Goal: Information Seeking & Learning: Learn about a topic

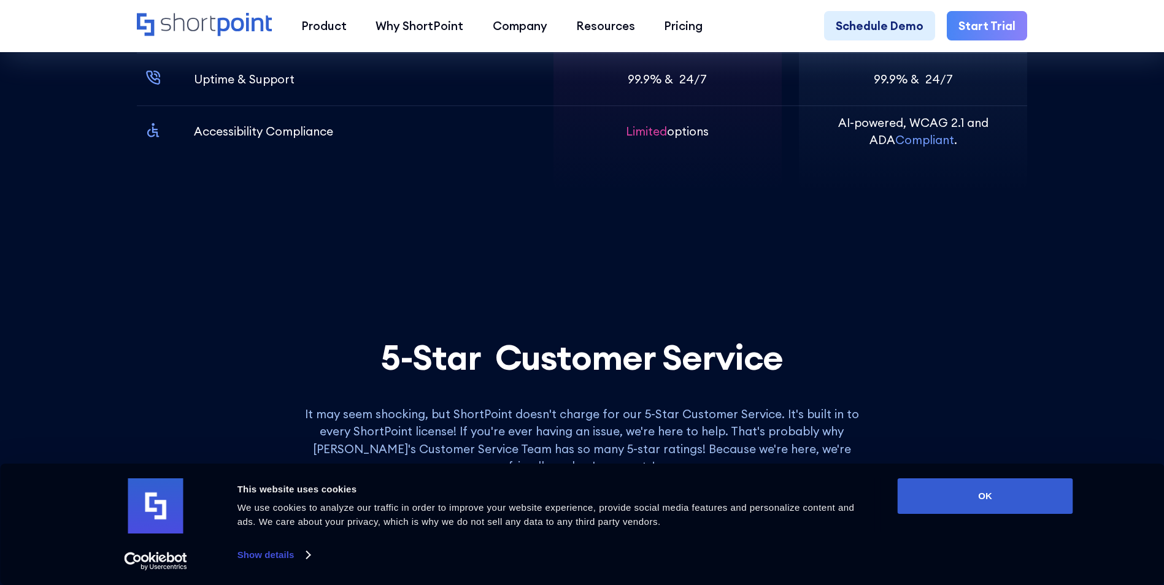
scroll to position [4785, 0]
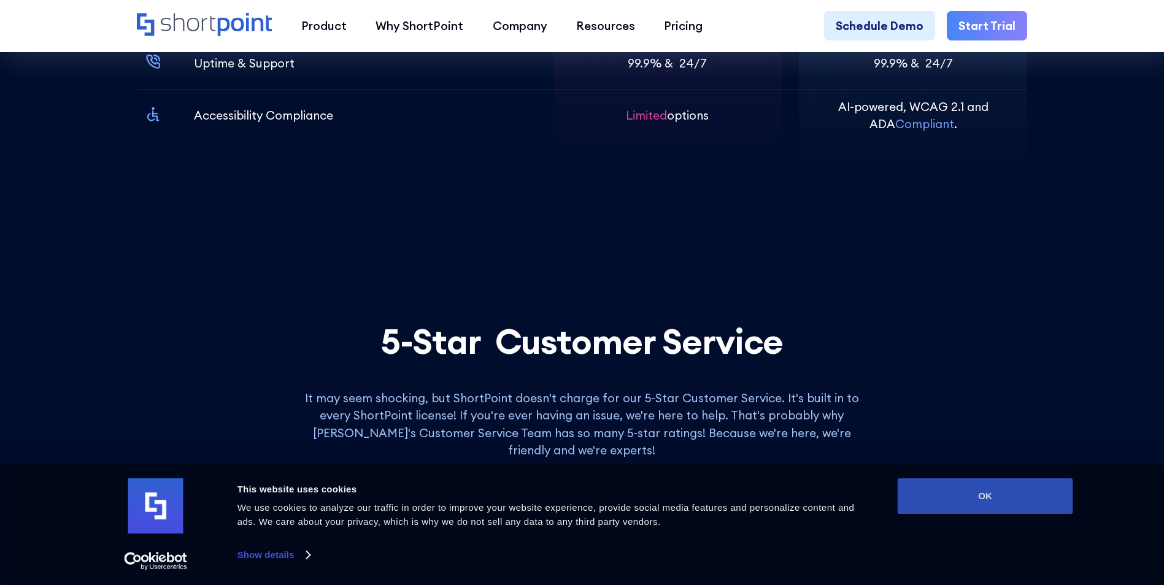
click at [912, 490] on button "OK" at bounding box center [985, 497] width 175 height 36
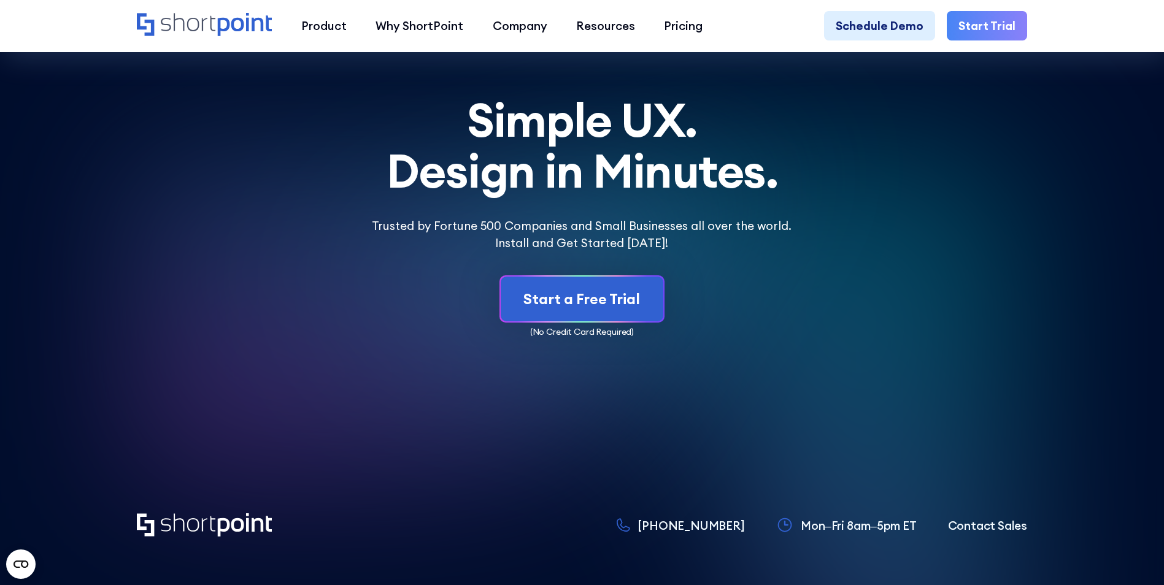
scroll to position [6871, 0]
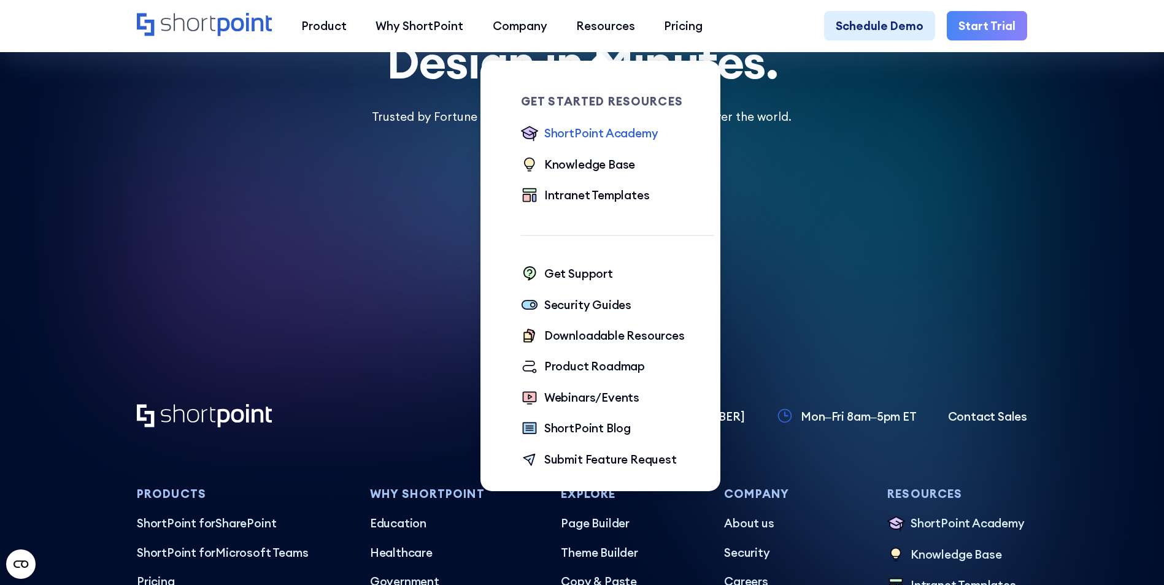
click at [629, 133] on div "ShortPoint Academy" at bounding box center [601, 133] width 114 height 17
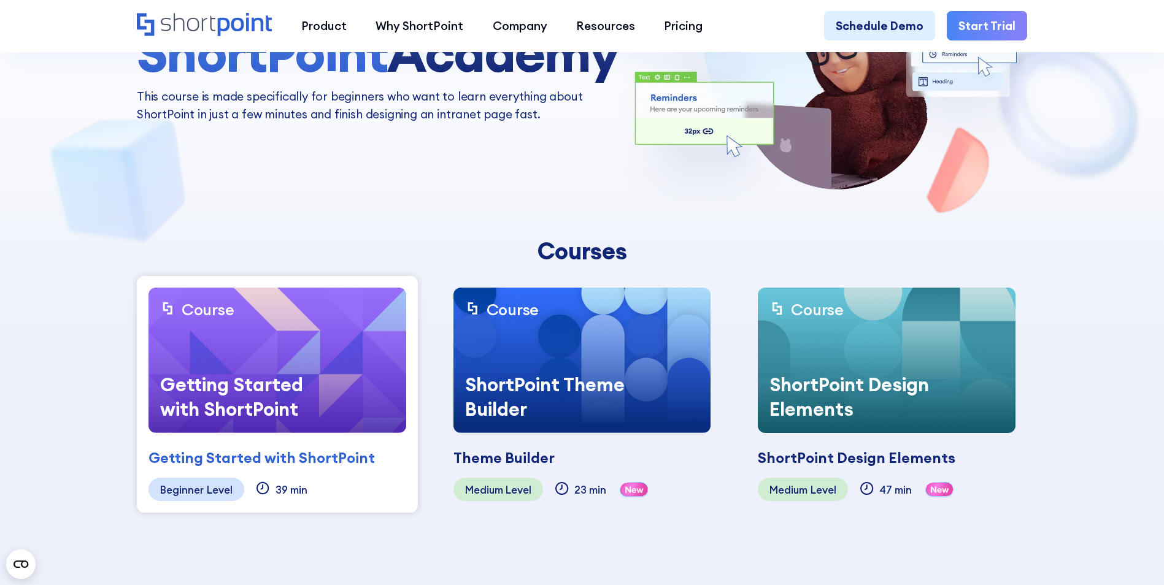
scroll to position [184, 0]
click at [252, 409] on div "Getting Started with ShortPoint" at bounding box center [239, 396] width 183 height 72
click at [240, 468] on div "Getting Started with ShortPoint" at bounding box center [261, 458] width 226 height 22
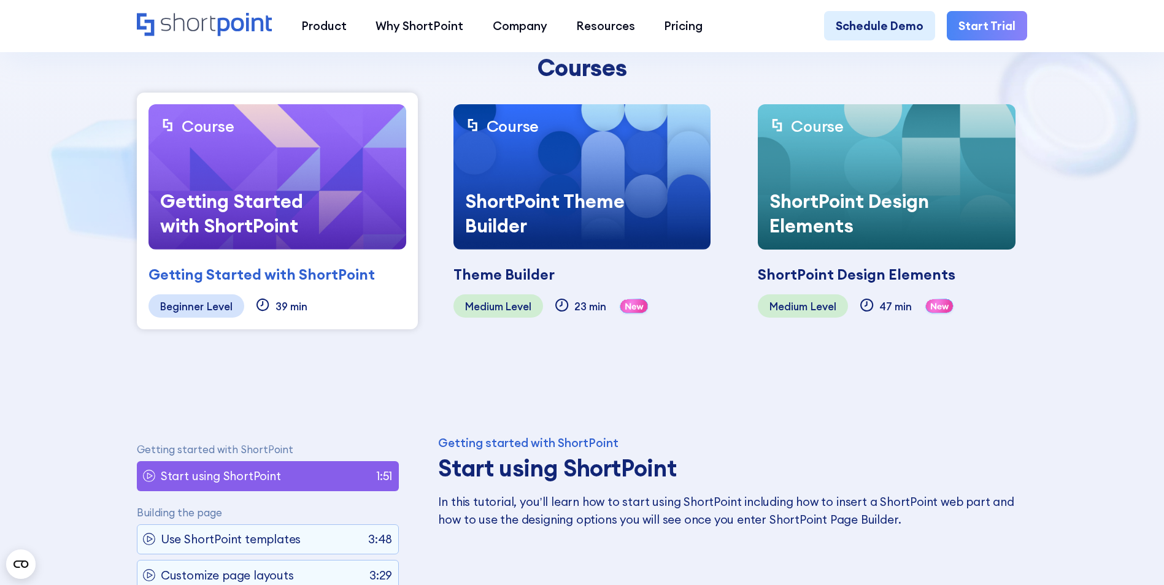
scroll to position [368, 0]
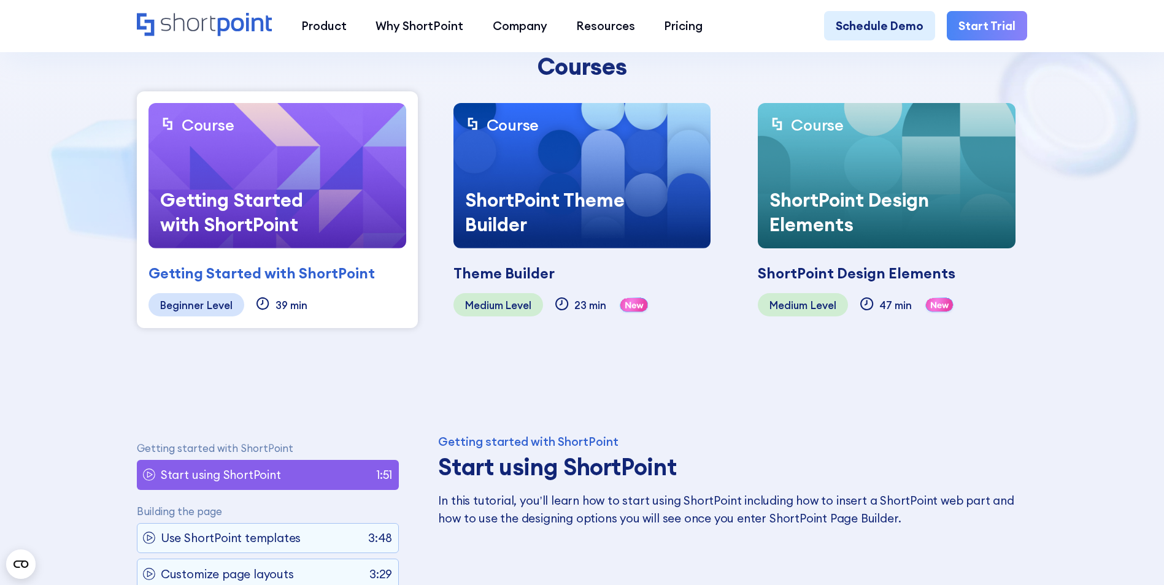
click at [217, 297] on div "Beginner Level" at bounding box center [196, 304] width 96 height 23
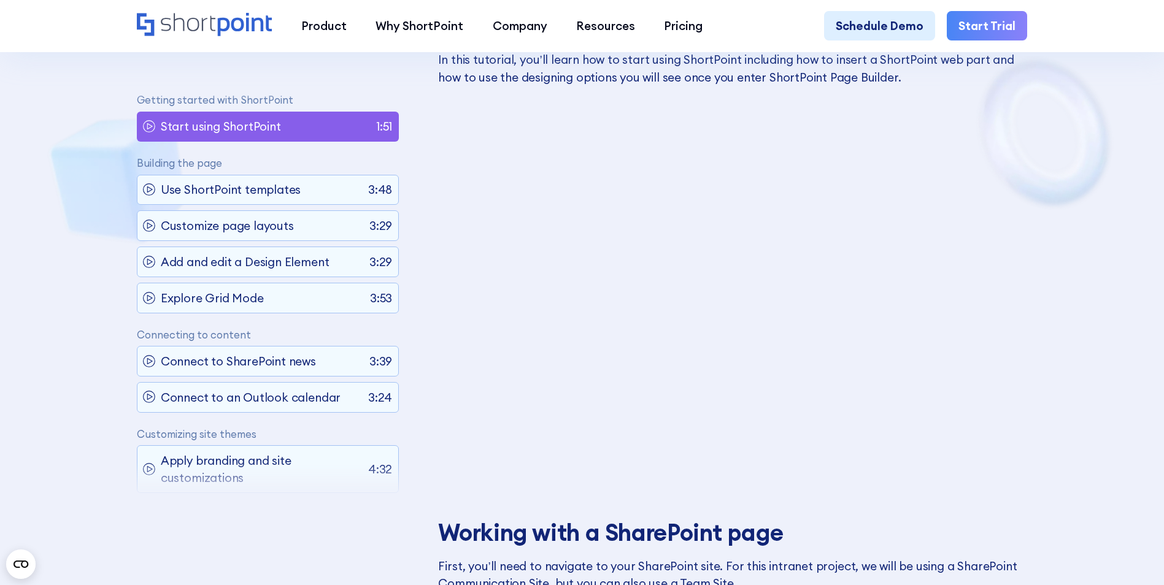
scroll to position [859, 0]
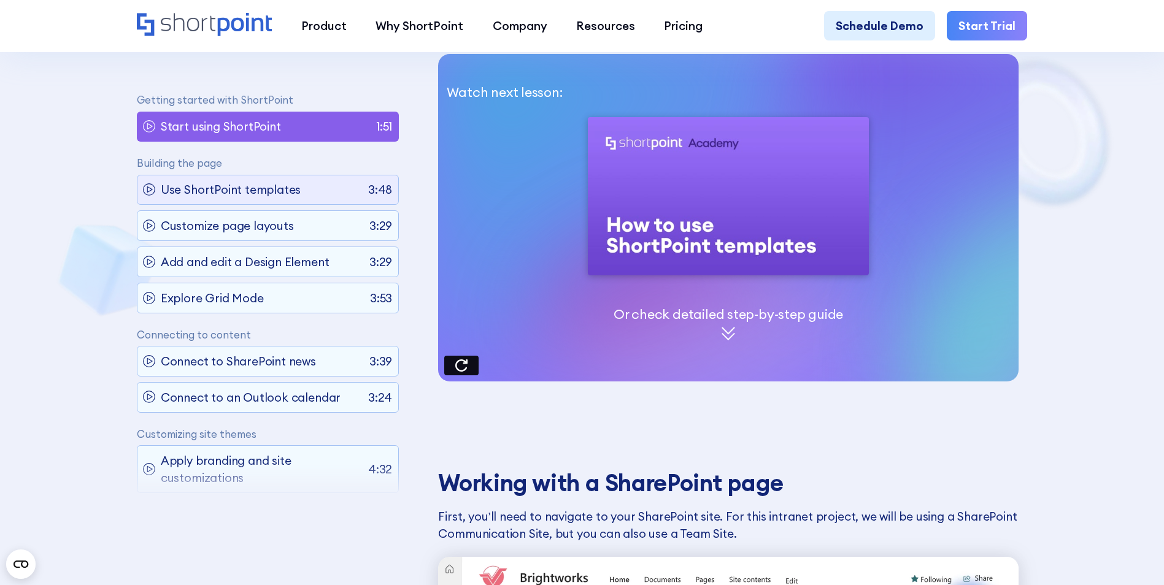
click at [318, 193] on div "Use ShortPoint templates 3:48" at bounding box center [268, 190] width 262 height 30
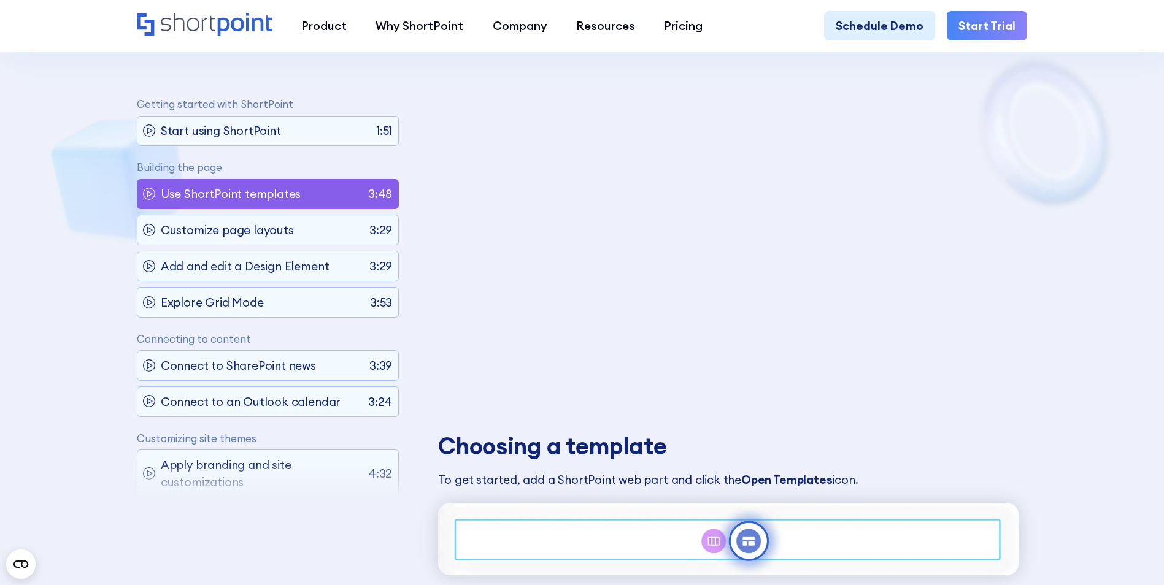
scroll to position [0, 0]
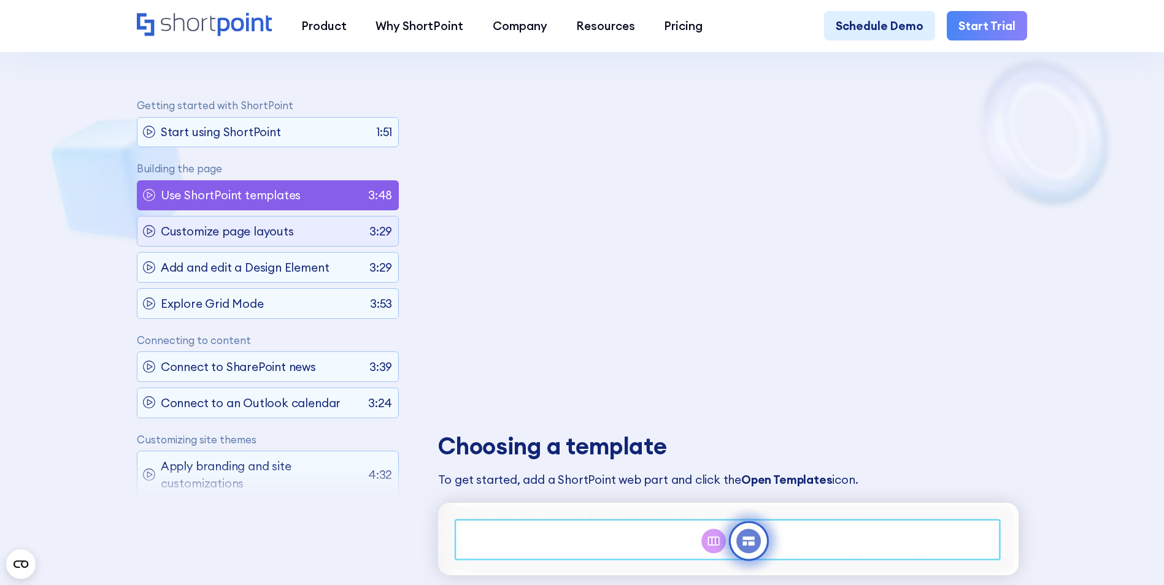
click at [216, 240] on p "Customize page layouts" at bounding box center [227, 231] width 133 height 17
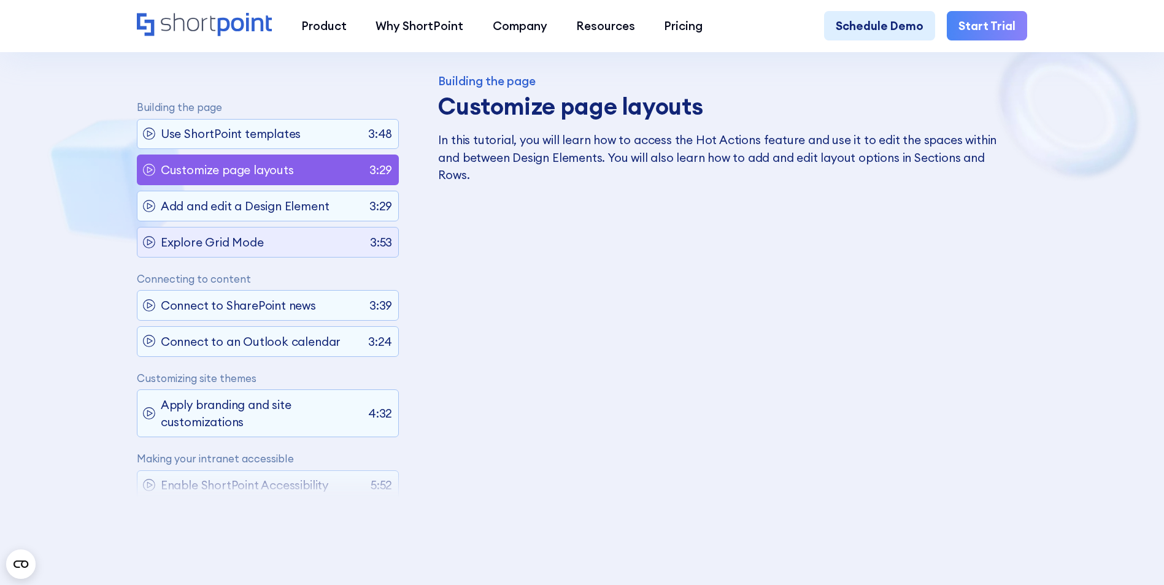
scroll to position [123, 0]
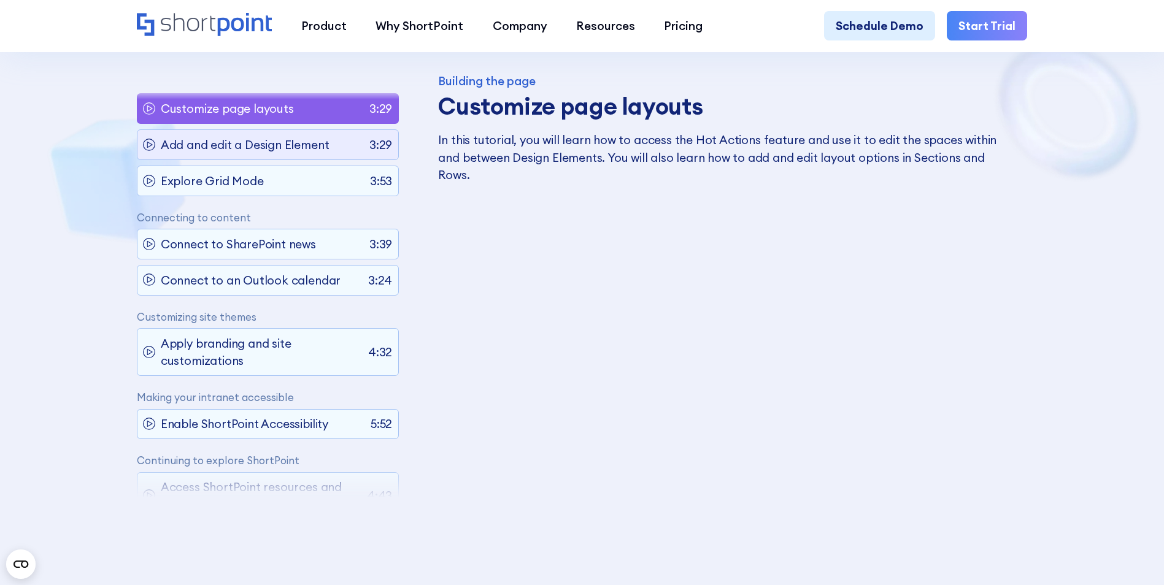
click at [280, 142] on p "Add and edit a Design Element" at bounding box center [245, 144] width 169 height 17
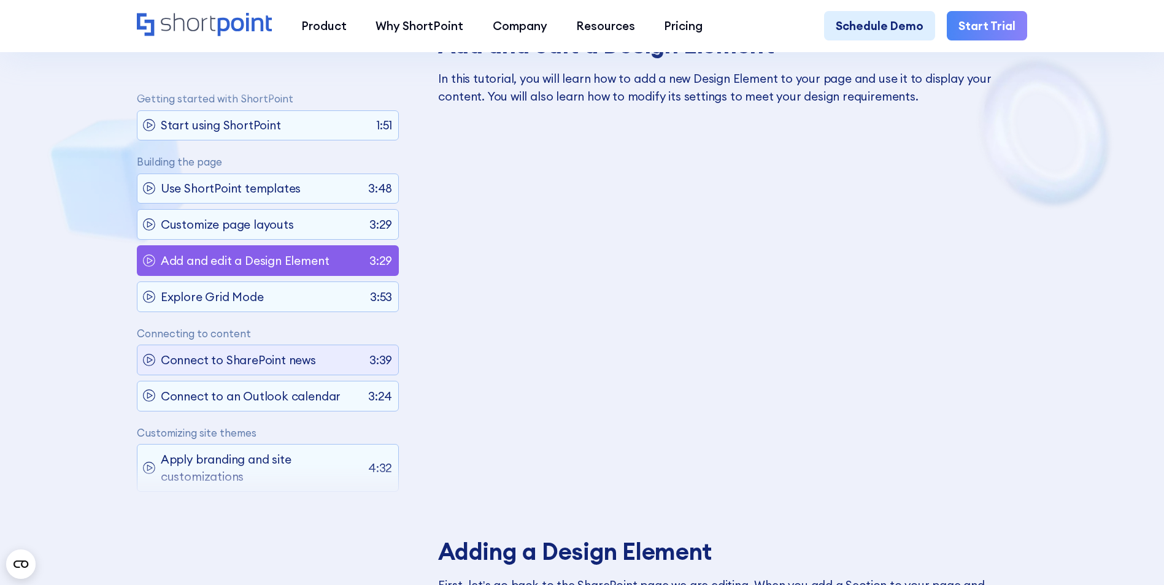
scroll to position [0, 0]
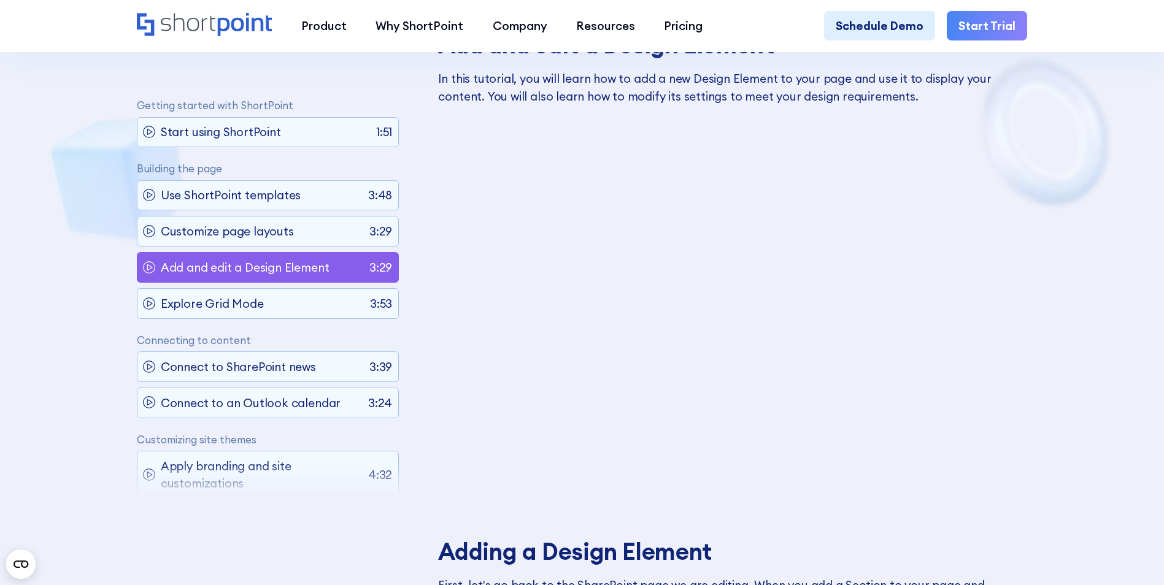
click at [267, 263] on p "Add and edit a Design Element" at bounding box center [245, 267] width 169 height 17
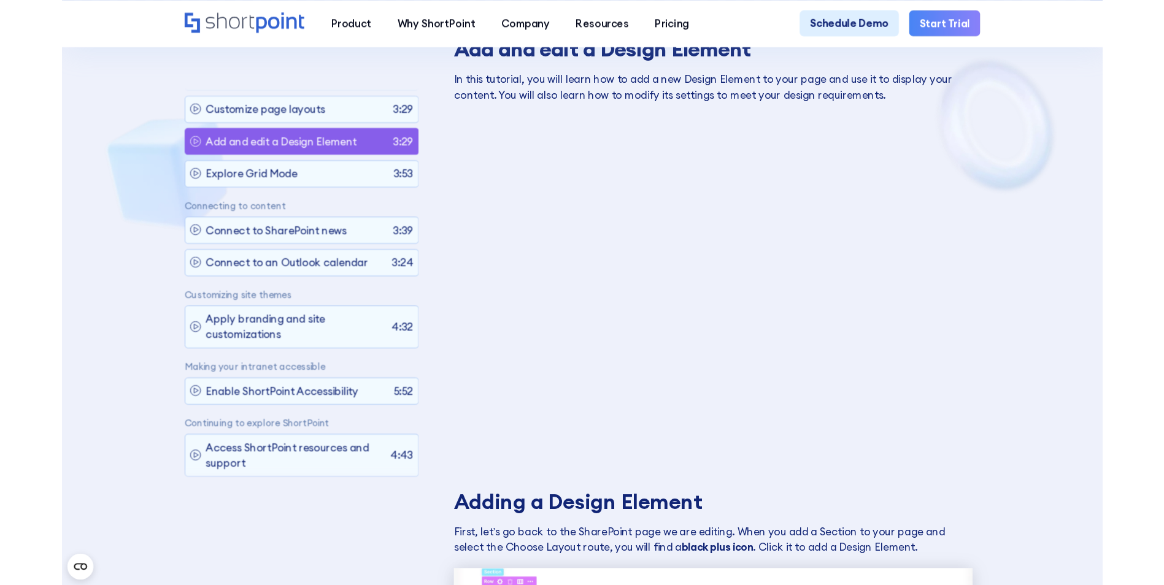
scroll to position [129, 0]
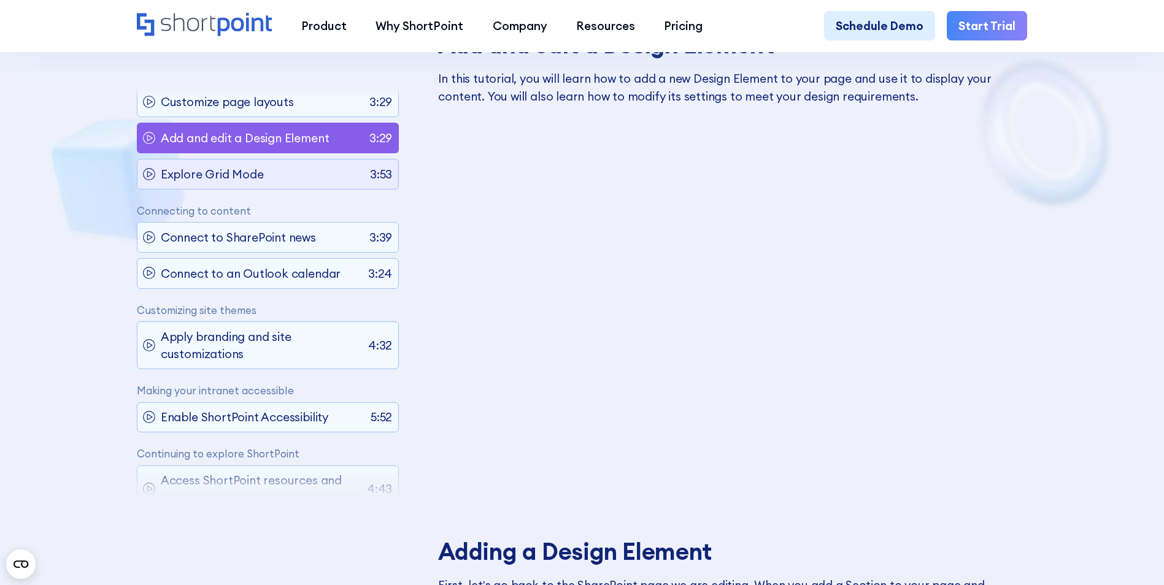
click at [287, 183] on div "Explore Grid Mode 3:53" at bounding box center [268, 175] width 262 height 30
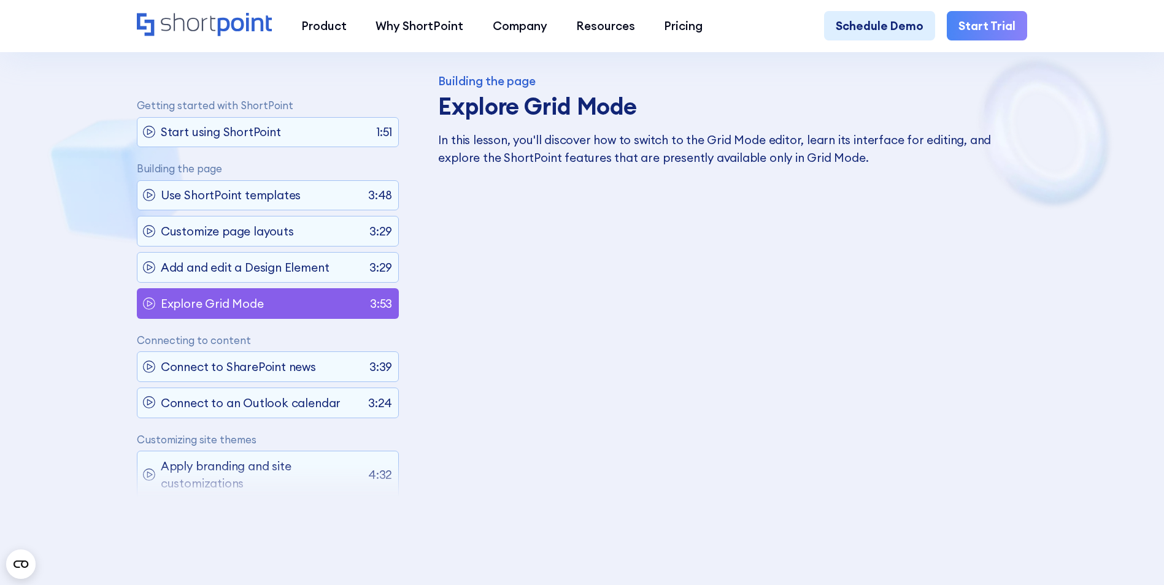
scroll to position [913, 0]
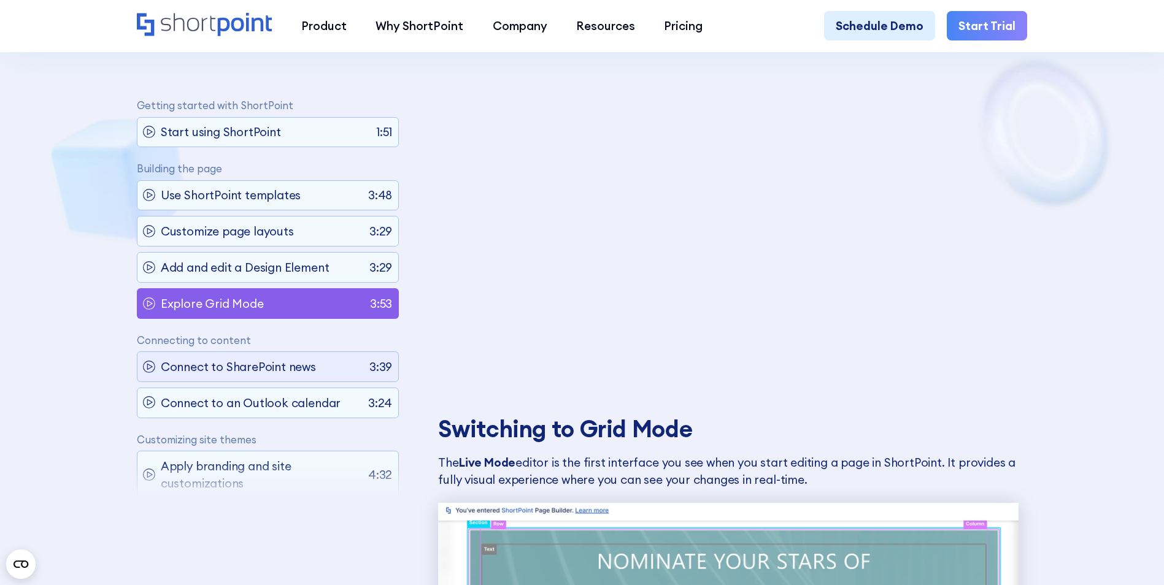
click at [264, 363] on p "Connect to SharePoint news" at bounding box center [238, 366] width 155 height 17
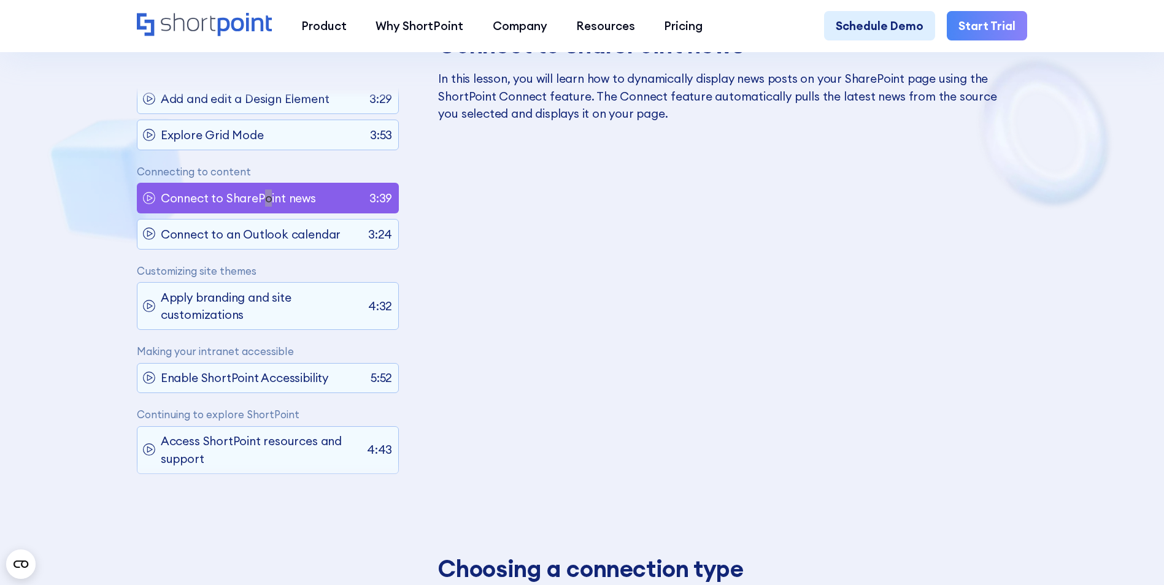
scroll to position [129, 0]
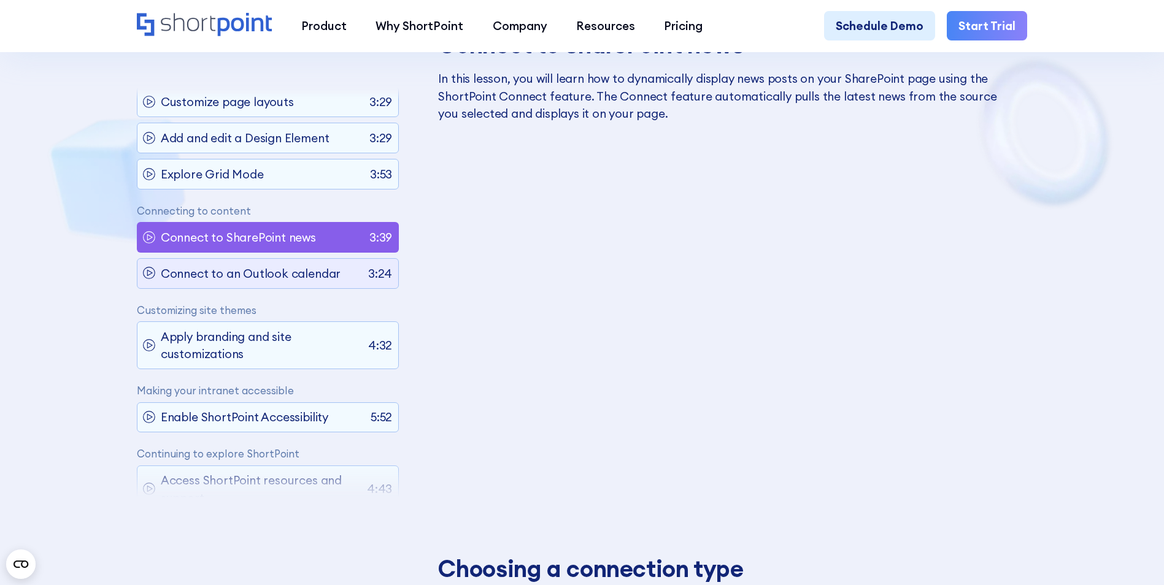
click at [275, 273] on p "Connect to an Outlook calendar" at bounding box center [251, 273] width 180 height 17
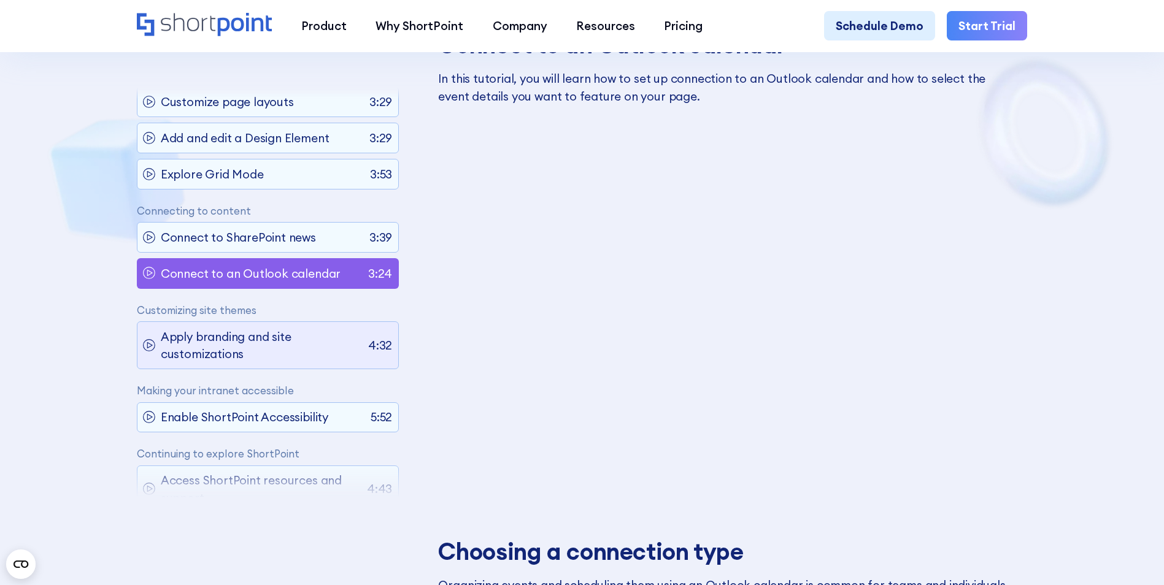
click at [253, 361] on p "Apply branding and site customizations" at bounding box center [262, 345] width 202 height 35
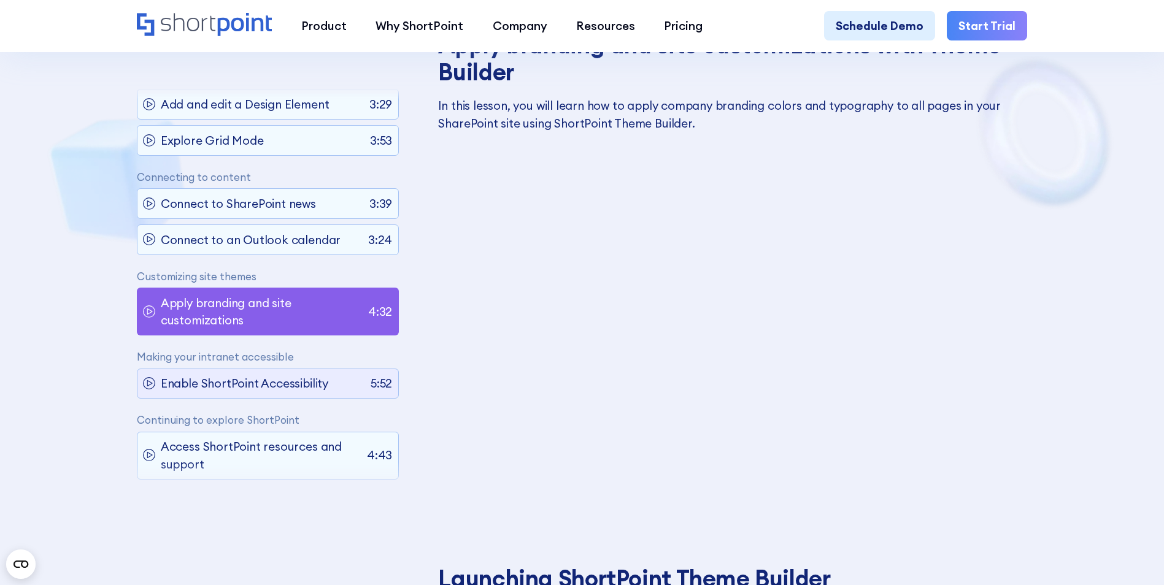
scroll to position [182, 0]
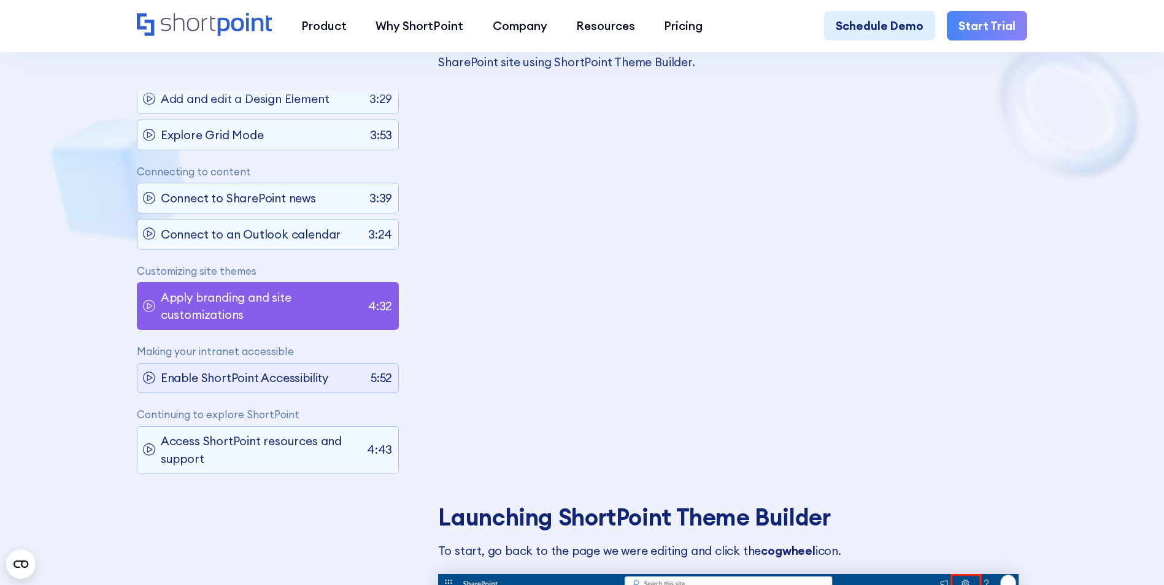
click at [280, 369] on p "Enable ShortPoint Accessibility" at bounding box center [244, 377] width 167 height 17
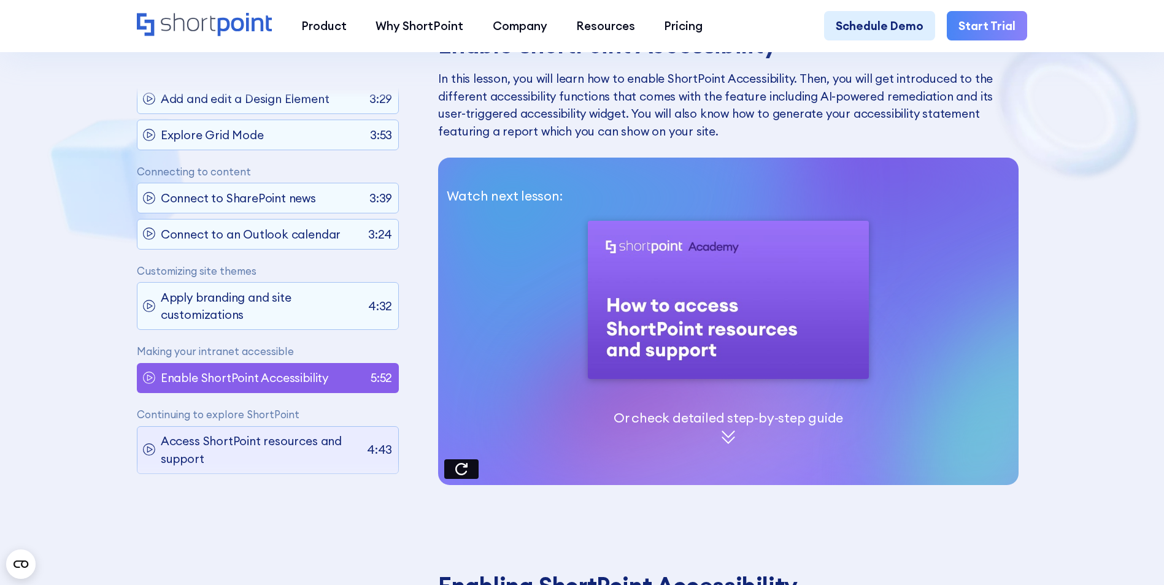
click at [299, 440] on p "Access ShortPoint resources and support" at bounding box center [261, 450] width 201 height 35
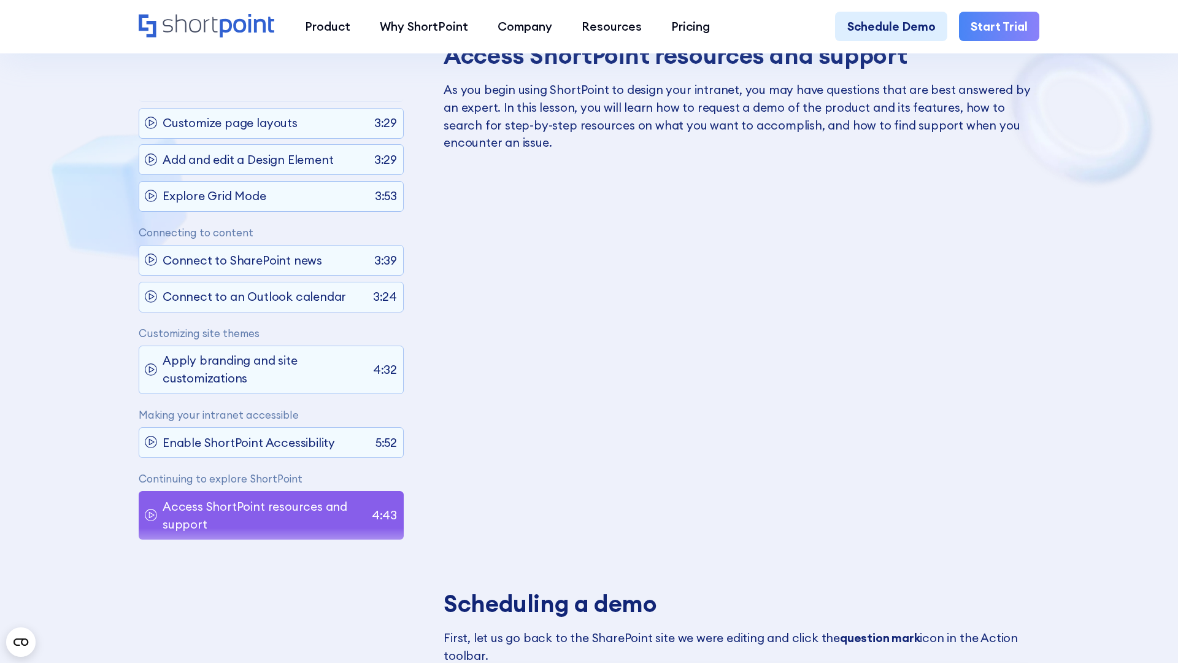
scroll to position [129, 0]
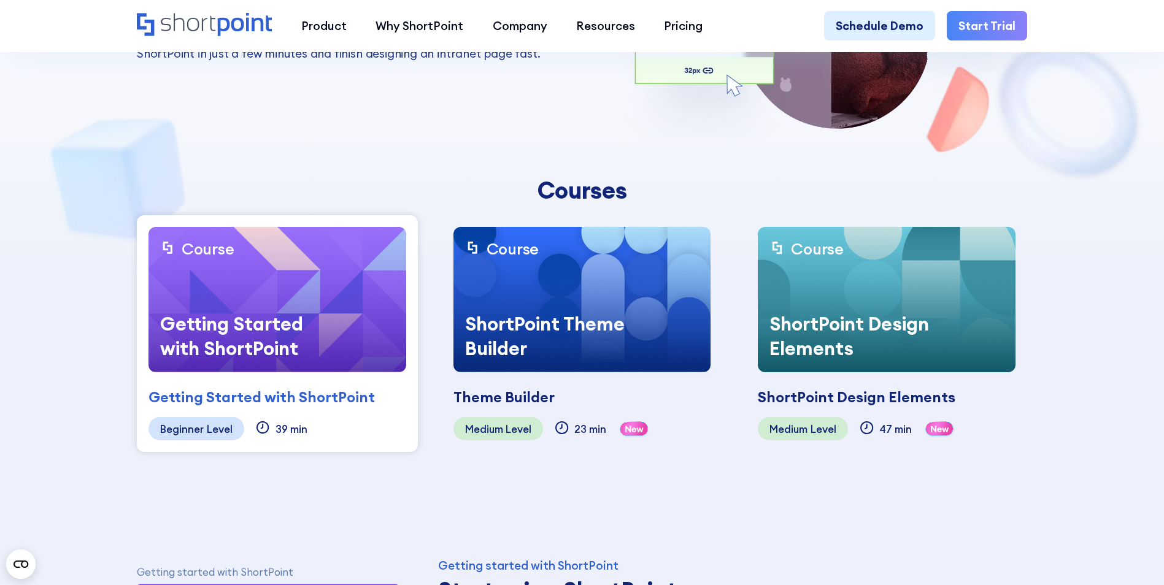
scroll to position [245, 0]
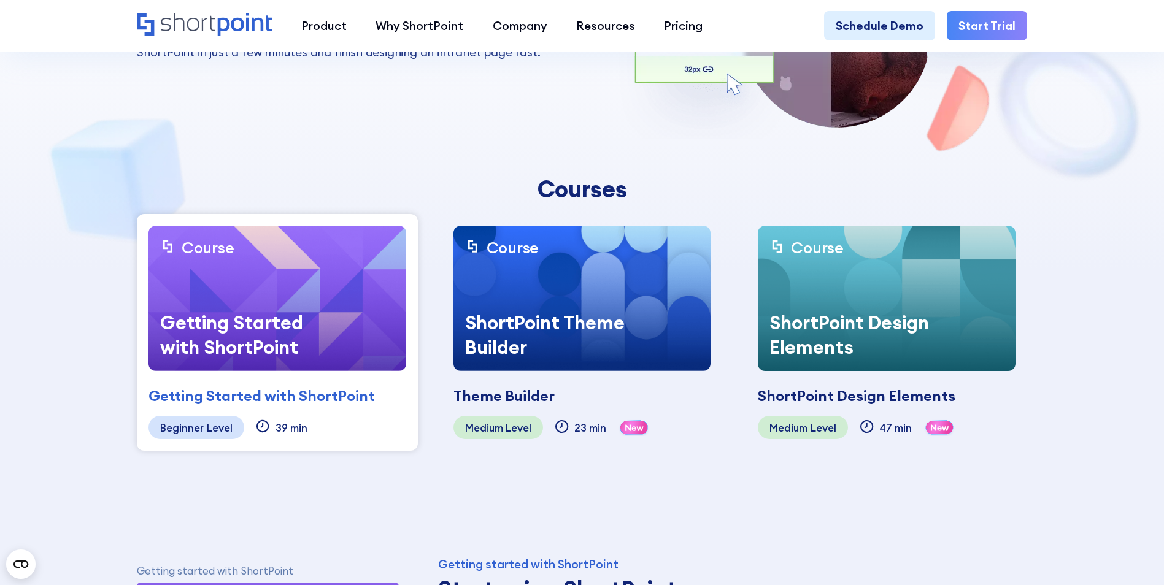
click at [589, 294] on img at bounding box center [582, 298] width 258 height 145
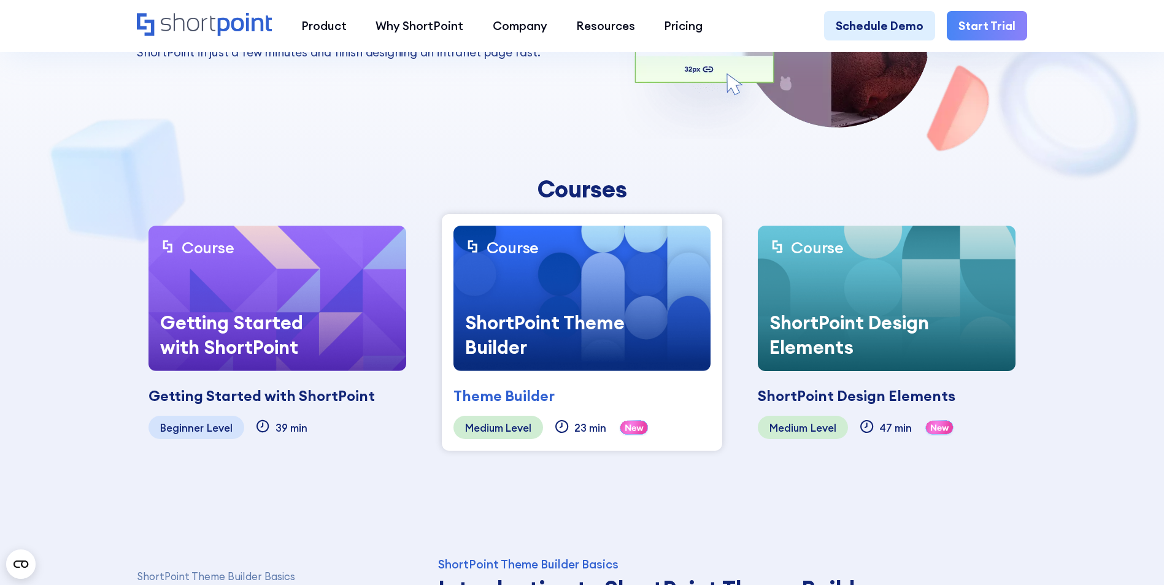
click at [482, 331] on div "ShortPoint Theme Builder" at bounding box center [544, 335] width 183 height 72
click at [503, 398] on div "Theme Builder" at bounding box center [503, 396] width 101 height 22
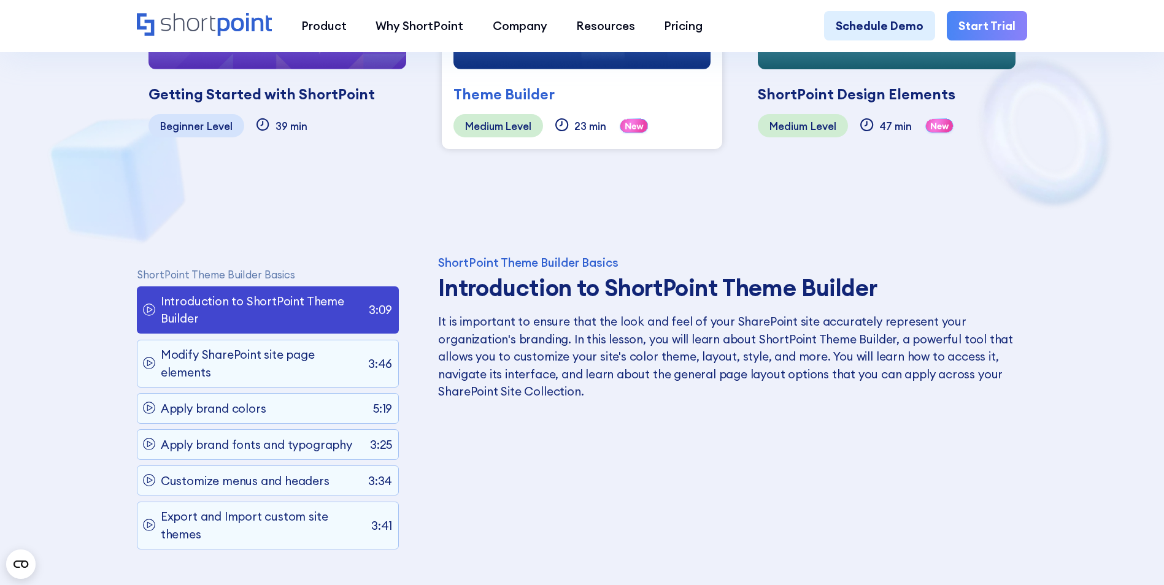
scroll to position [736, 0]
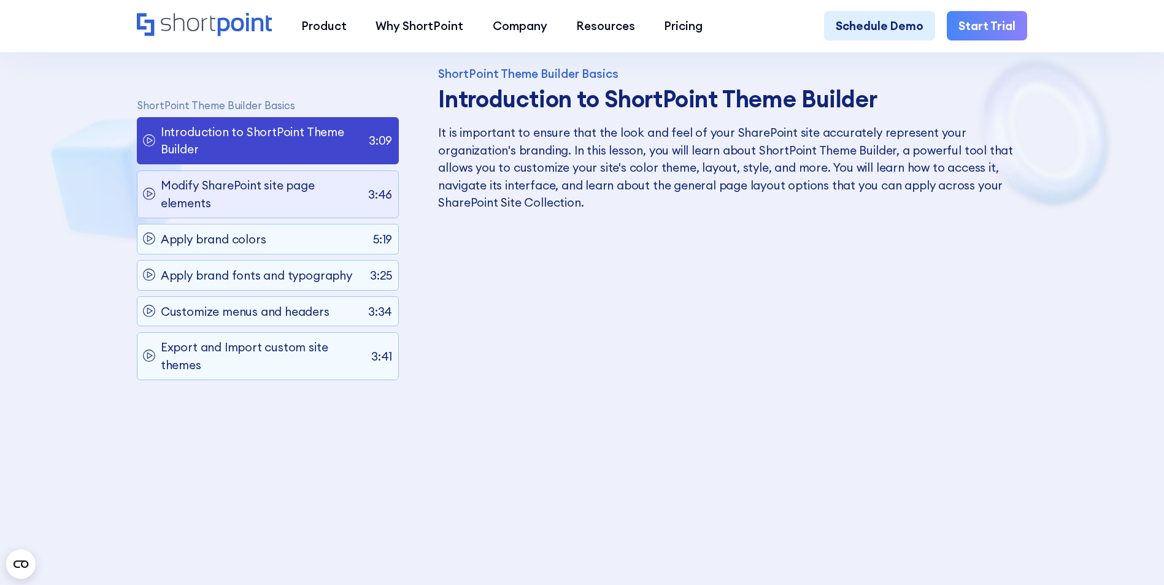
click at [233, 187] on p "Modify SharePoint site page elements" at bounding box center [262, 194] width 202 height 35
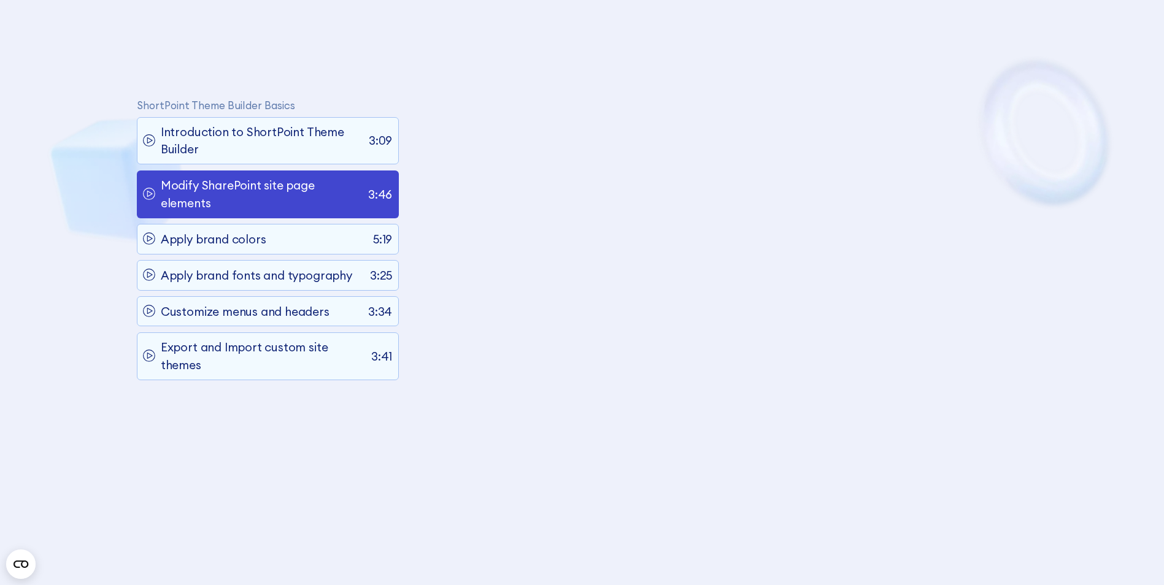
scroll to position [790, 0]
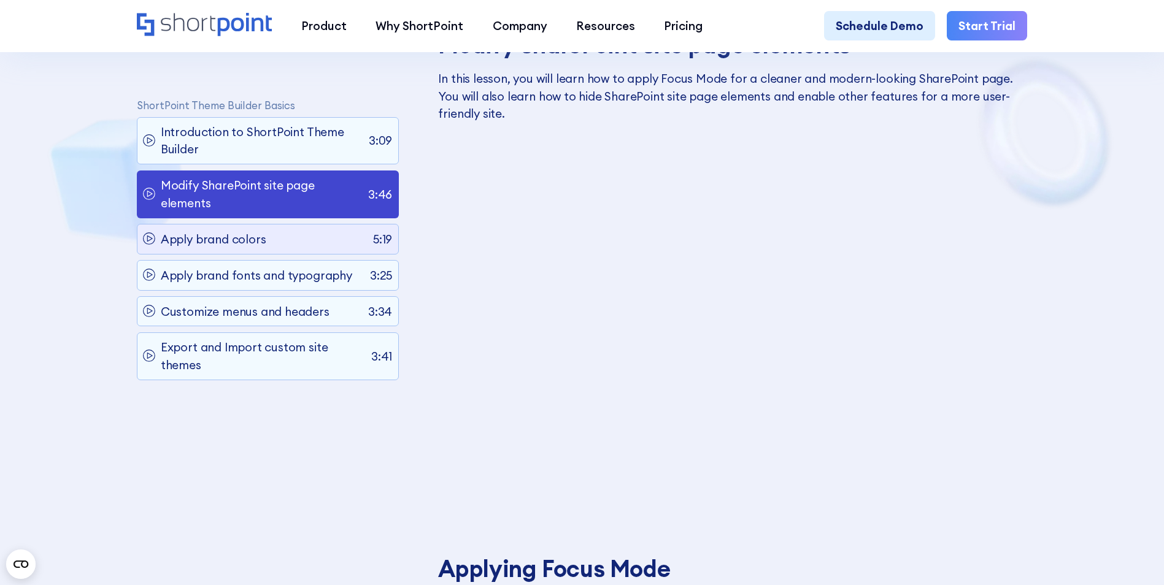
click at [231, 244] on p "Apply brand colors" at bounding box center [214, 239] width 106 height 17
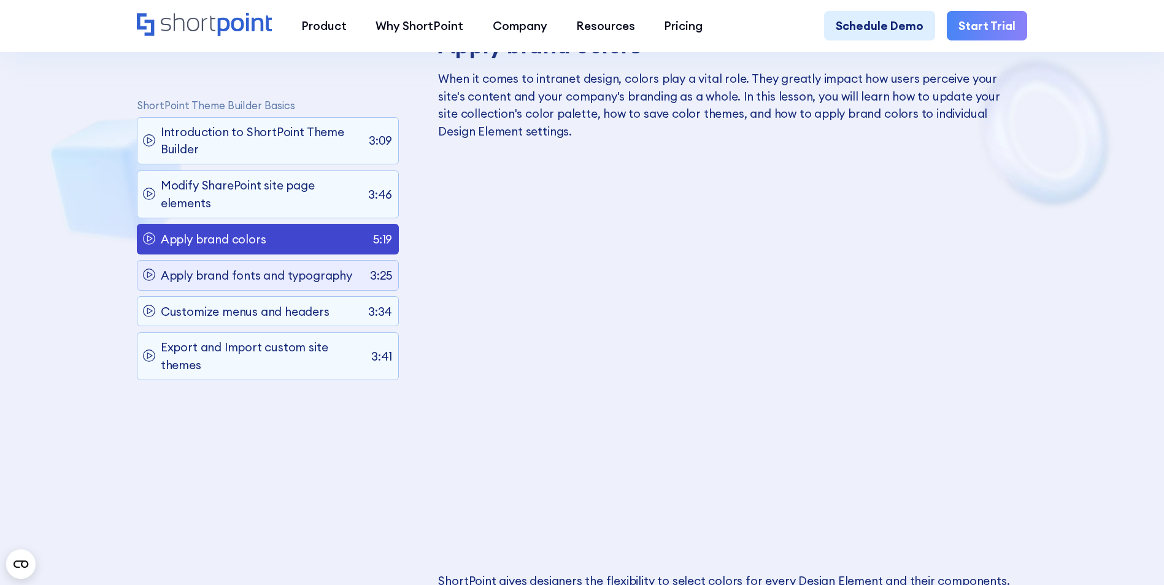
click at [252, 288] on div "Apply brand fonts and typography 3:25" at bounding box center [268, 275] width 262 height 30
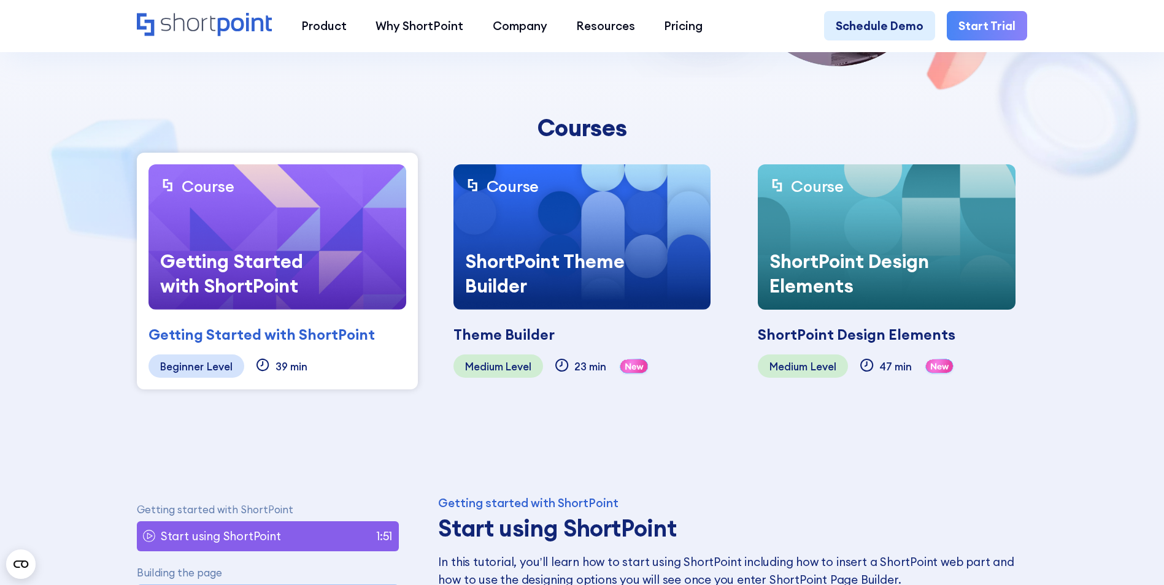
click at [556, 300] on div "ShortPoint Theme Builder" at bounding box center [544, 273] width 183 height 72
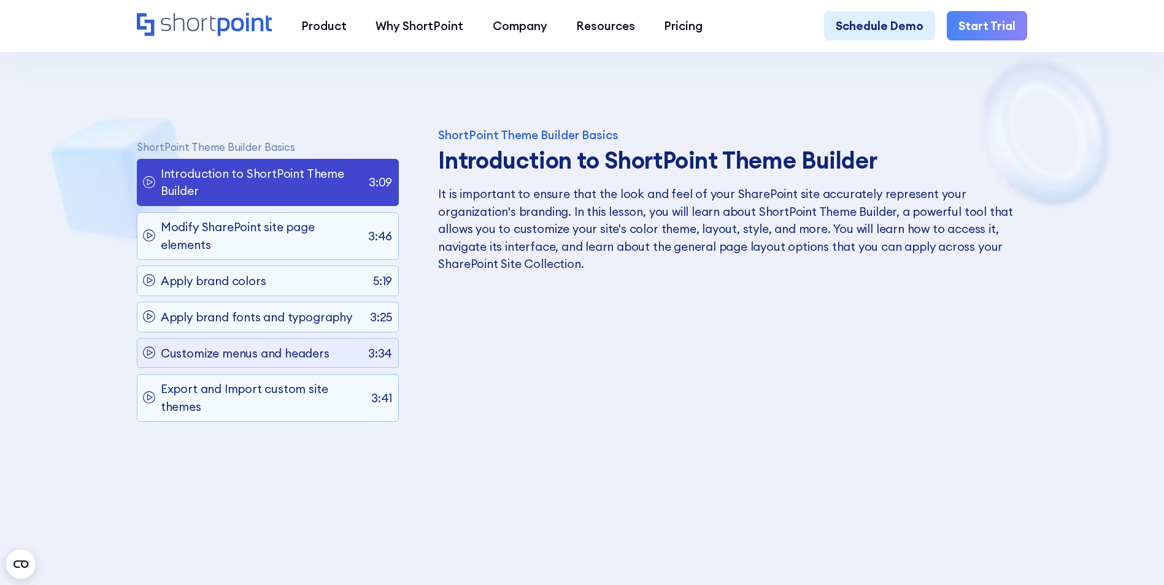
click at [343, 360] on div "Customize menus and headers 3:34" at bounding box center [268, 353] width 262 height 30
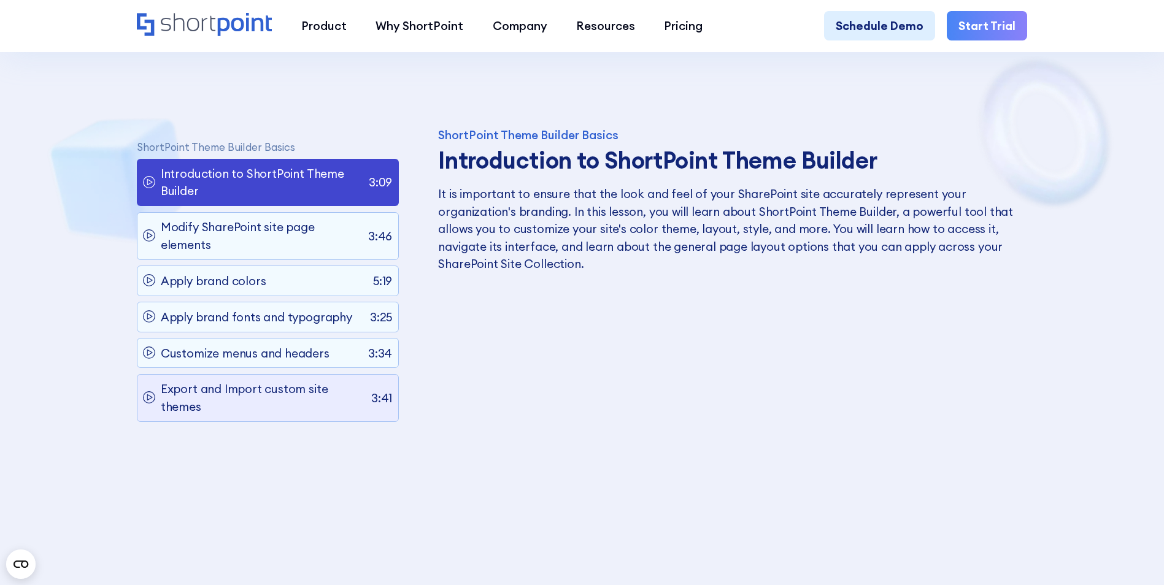
scroll to position [790, 0]
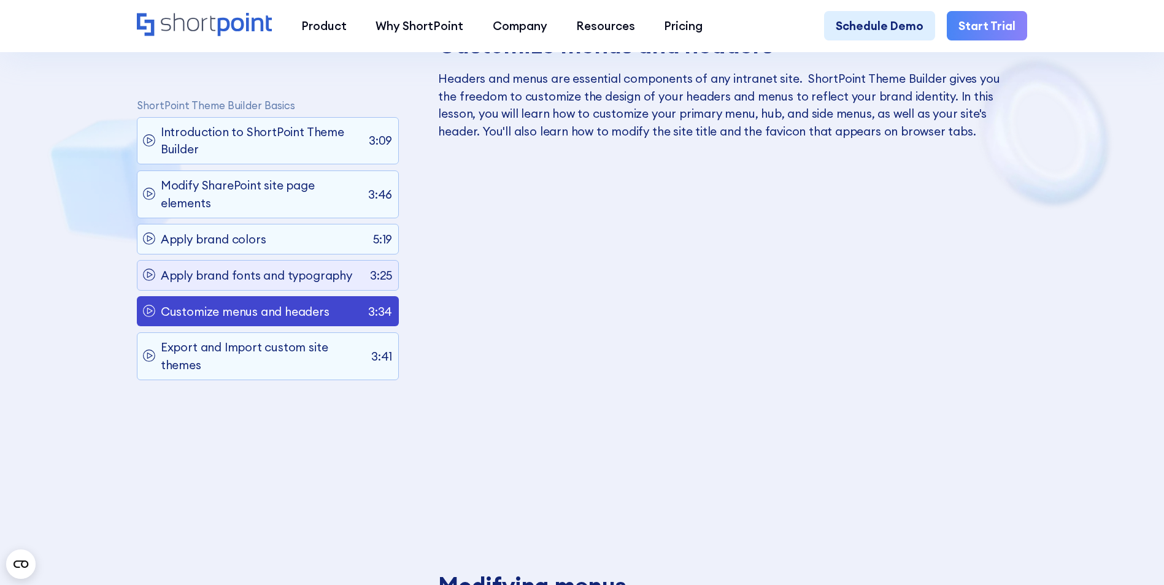
click at [316, 287] on div "Apply brand fonts and typography 3:25" at bounding box center [268, 275] width 262 height 30
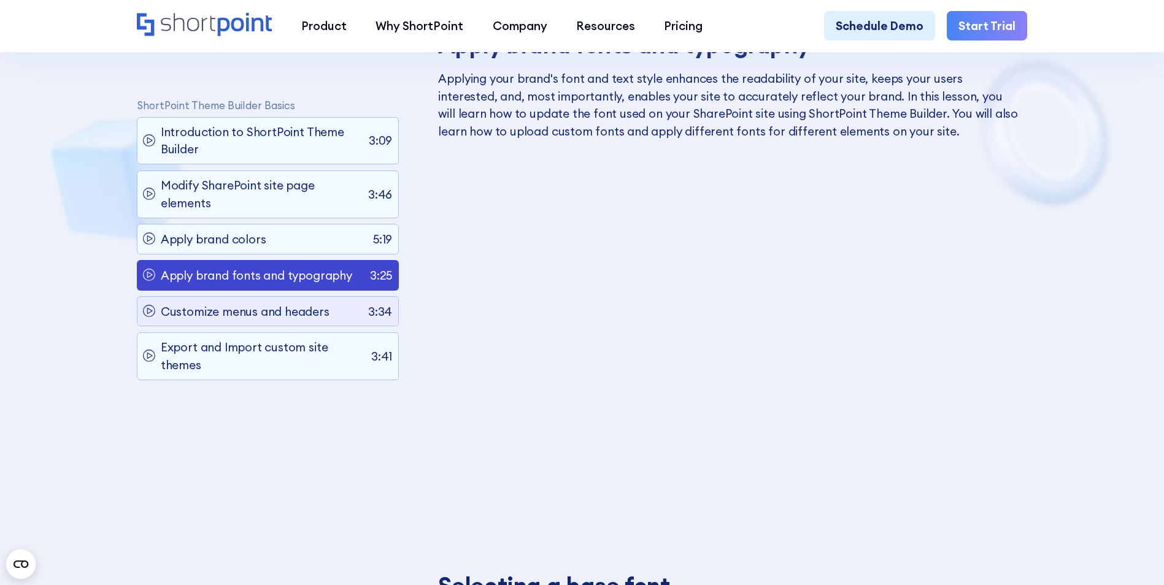
click at [187, 317] on p "Customize menus and headers" at bounding box center [245, 311] width 169 height 17
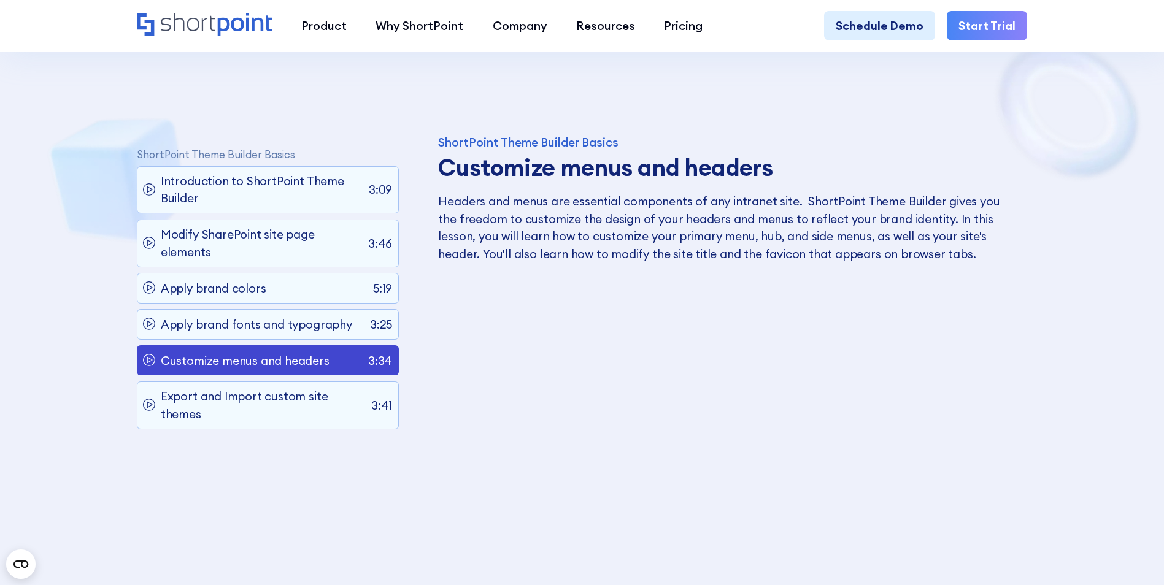
scroll to position [177, 0]
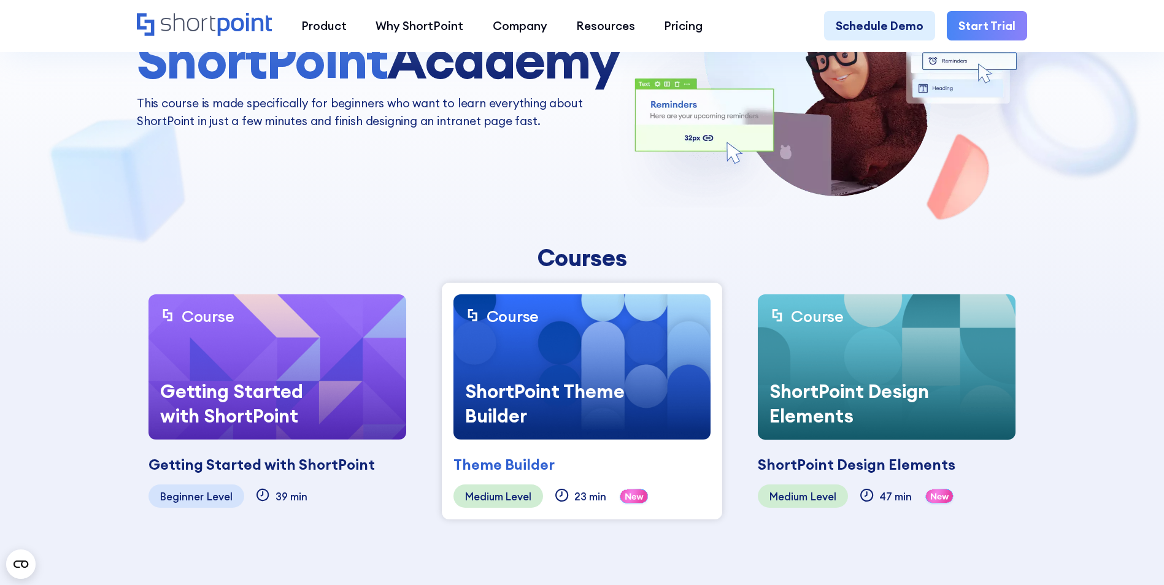
click at [831, 353] on img at bounding box center [887, 366] width 258 height 145
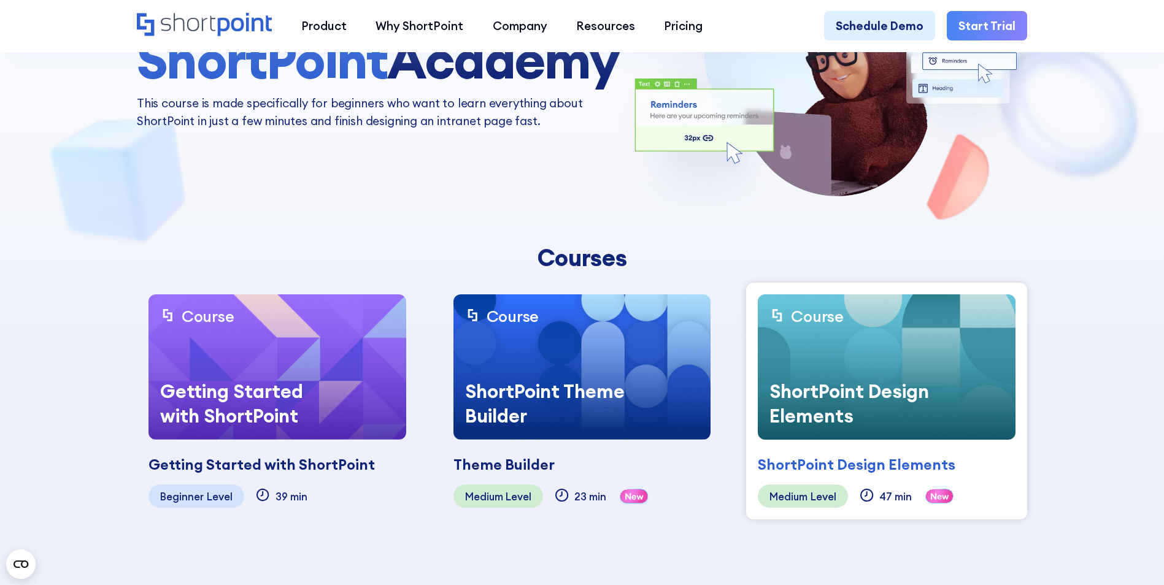
click at [817, 457] on div "ShortPoint Design Elements" at bounding box center [857, 465] width 198 height 22
click at [1014, 350] on img at bounding box center [887, 366] width 258 height 145
